Goal: Task Accomplishment & Management: Manage account settings

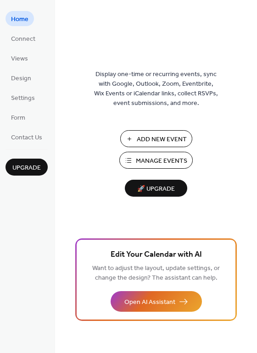
click at [163, 162] on span "Manage Events" at bounding box center [161, 161] width 51 height 10
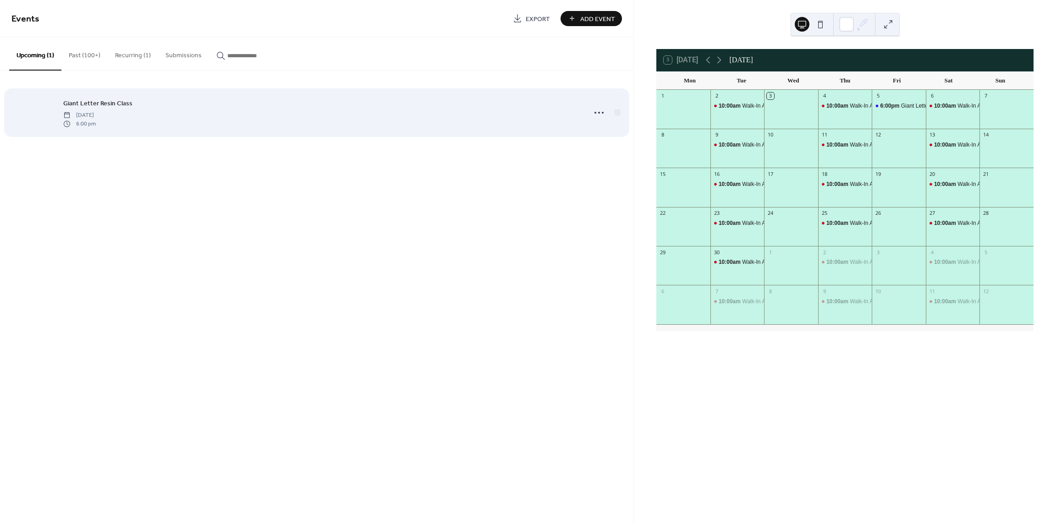
click at [39, 117] on div at bounding box center [32, 113] width 43 height 32
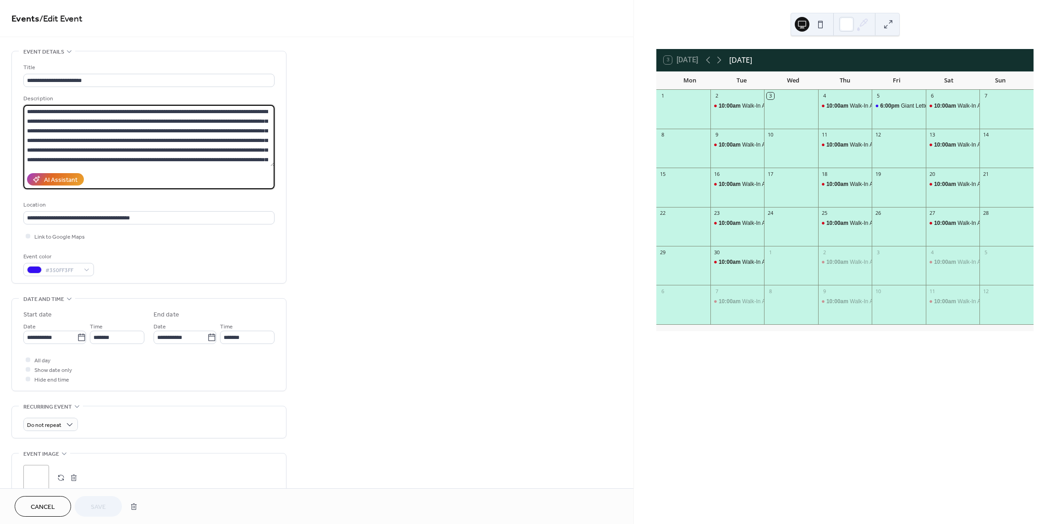
drag, startPoint x: 148, startPoint y: 121, endPoint x: 143, endPoint y: 121, distance: 5.5
click at [143, 121] on textarea at bounding box center [148, 135] width 251 height 61
type textarea "**********"
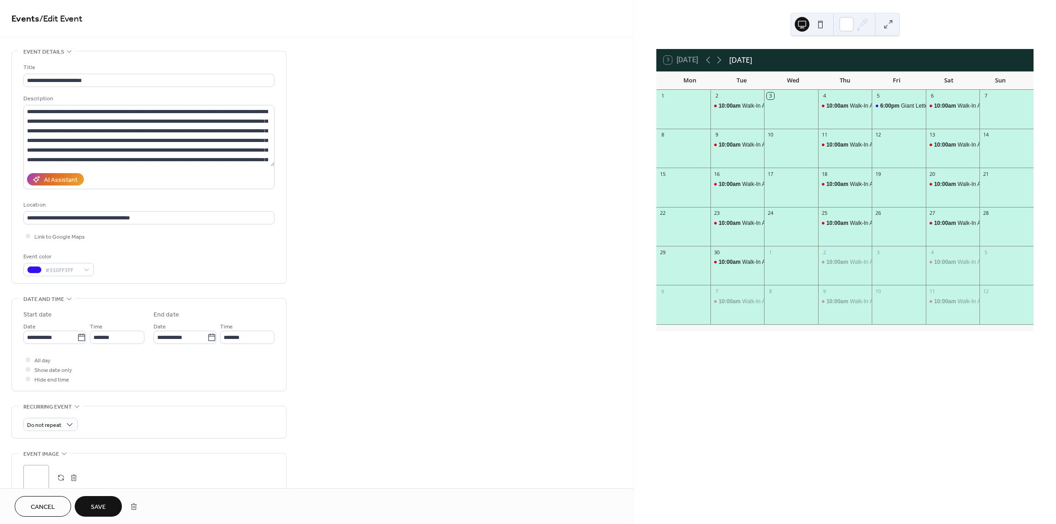
click at [97, 503] on span "Save" at bounding box center [98, 508] width 15 height 10
